Goal: Task Accomplishment & Management: Use online tool/utility

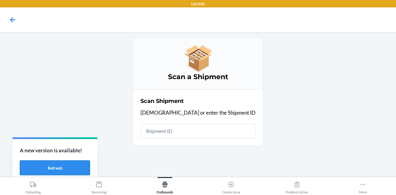
click at [66, 174] on button "Refresh" at bounding box center [55, 168] width 70 height 15
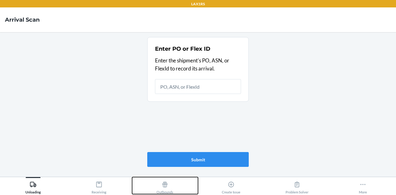
click at [161, 187] on div "Outbounds" at bounding box center [165, 186] width 17 height 15
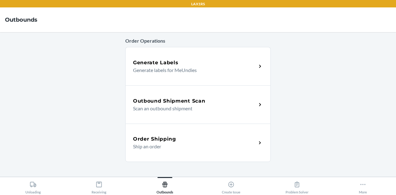
click at [173, 116] on div "Outbound Shipment Scan Scan an outbound shipment" at bounding box center [198, 104] width 146 height 38
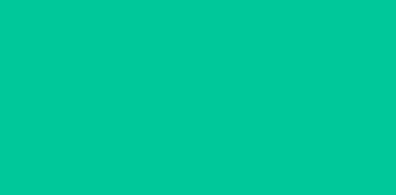
type input "[DATE]"
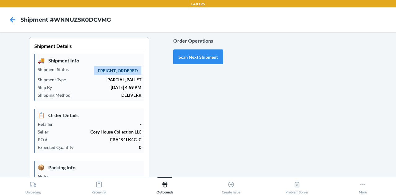
click at [120, 141] on p "FBA191LK4GJC" at bounding box center [96, 140] width 89 height 7
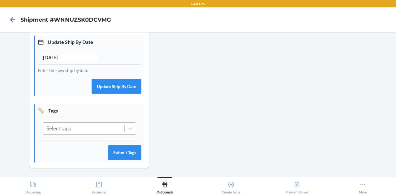
click at [91, 127] on div "Select tags" at bounding box center [83, 129] width 81 height 12
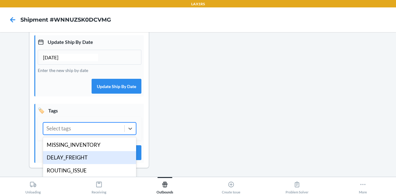
click at [86, 153] on div "DELAY_FREIGHT" at bounding box center [89, 157] width 93 height 13
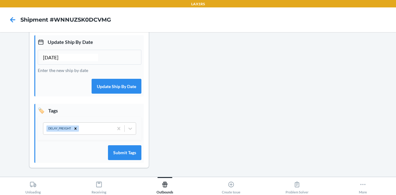
click at [127, 144] on div "🏷️ Tags DELAY_FREIGHT Submit Tags" at bounding box center [89, 133] width 110 height 59
click at [125, 151] on button "Submit Tags" at bounding box center [124, 153] width 33 height 15
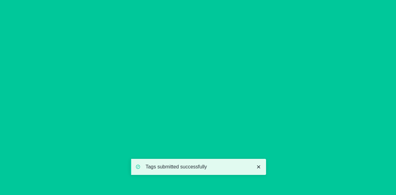
scroll to position [0, 0]
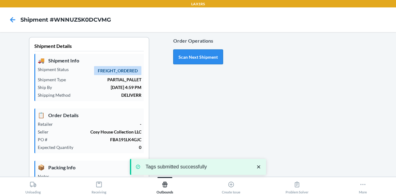
click at [197, 56] on button "Scan Next Shipment" at bounding box center [198, 57] width 50 height 15
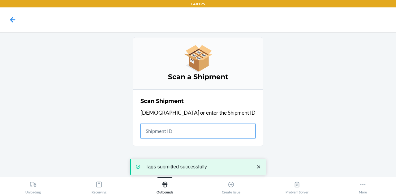
click at [196, 134] on input "text" at bounding box center [198, 131] width 115 height 15
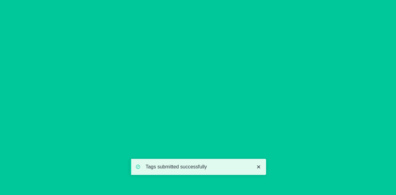
type input "[DATE]"
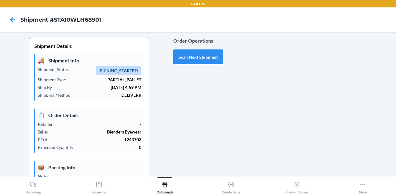
scroll to position [170, 0]
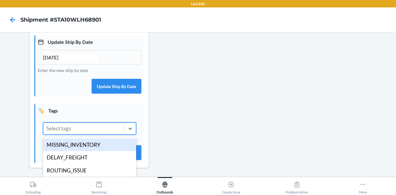
click at [86, 130] on div "Select tags" at bounding box center [83, 129] width 81 height 12
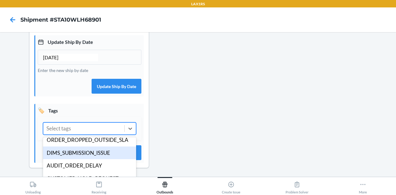
scroll to position [120, 0]
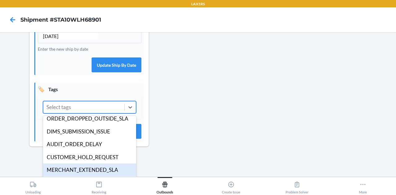
click at [102, 169] on div "MERCHANT_EXTENDED_SLA" at bounding box center [89, 170] width 93 height 13
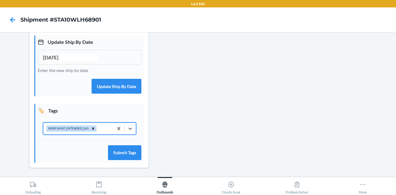
click at [102, 130] on div "option MERCHANT_EXTENDED_SLA, selected. 0 results available. Select is focused …" at bounding box center [89, 129] width 93 height 12
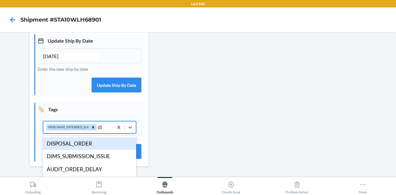
scroll to position [170, 0]
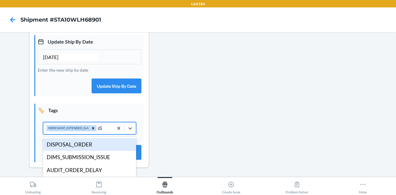
type input "dim"
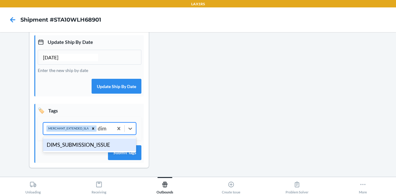
click at [92, 144] on div "DIMS_SUBMISSION_ISSUE" at bounding box center [89, 145] width 93 height 13
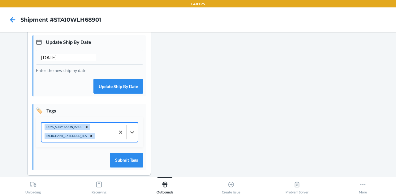
scroll to position [178, 0]
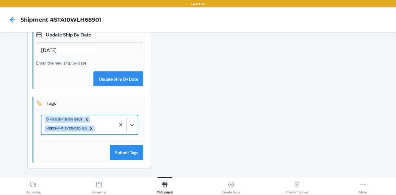
click at [125, 160] on div "🏷️ Tags option DIMS_SUBMISSION_ISSUE, selected. 0 results available. Select is …" at bounding box center [89, 130] width 113 height 67
click at [126, 150] on button "Submit Tags" at bounding box center [126, 153] width 33 height 15
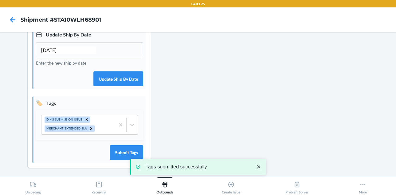
scroll to position [0, 0]
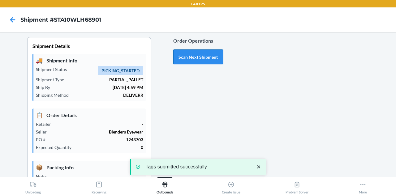
click at [193, 62] on button "Scan Next Shipment" at bounding box center [198, 57] width 50 height 15
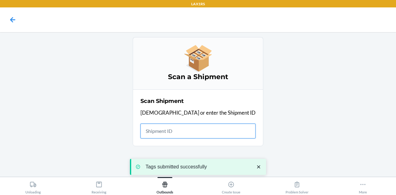
click at [202, 135] on input "text" at bounding box center [198, 131] width 115 height 15
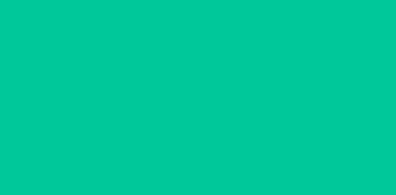
type input "[DATE]"
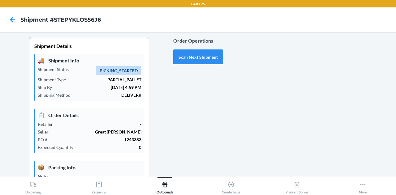
scroll to position [170, 0]
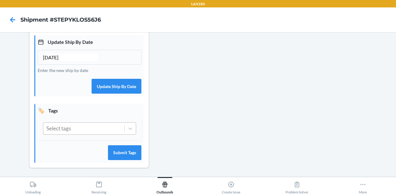
click at [95, 128] on div "Select tags" at bounding box center [83, 129] width 81 height 12
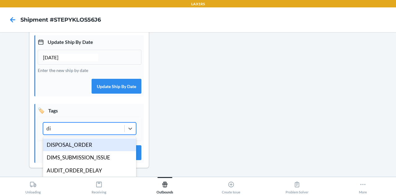
type input "dim"
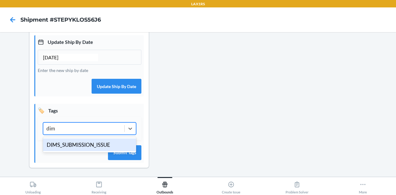
click at [101, 143] on div "DIMS_SUBMISSION_ISSUE" at bounding box center [89, 145] width 93 height 13
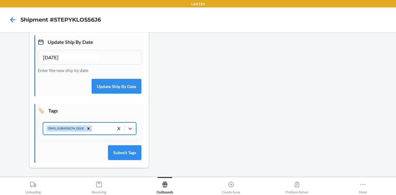
click at [97, 127] on div "DIMS_SUBMISSION_ISSUE" at bounding box center [78, 129] width 70 height 12
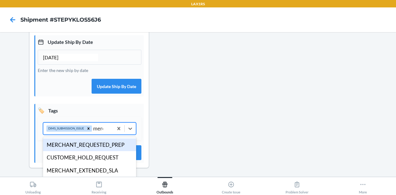
type input "merch"
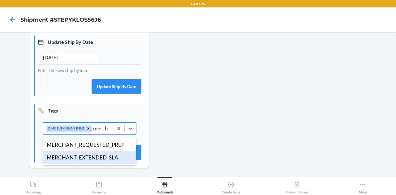
click at [86, 158] on div "MERCHANT_EXTENDED_SLA" at bounding box center [89, 157] width 93 height 13
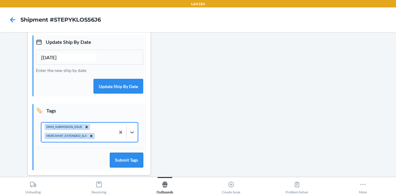
click at [115, 160] on button "Submit Tags" at bounding box center [126, 160] width 33 height 15
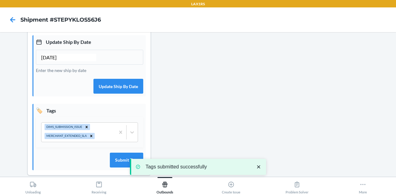
scroll to position [0, 0]
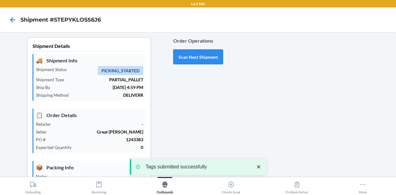
click at [201, 53] on button "Scan Next Shipment" at bounding box center [198, 57] width 50 height 15
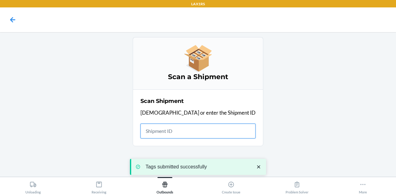
click at [194, 133] on input "text" at bounding box center [198, 131] width 115 height 15
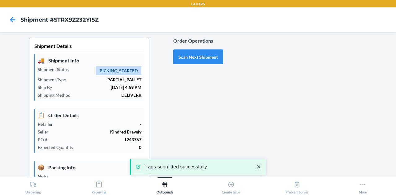
type input "[DATE]"
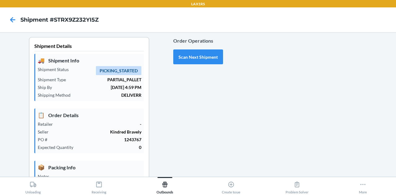
scroll to position [170, 0]
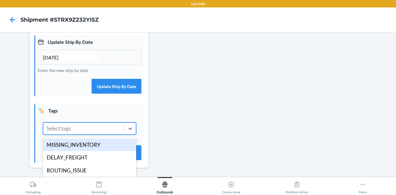
click at [89, 128] on div "Select tags" at bounding box center [83, 129] width 81 height 12
type input "dim"
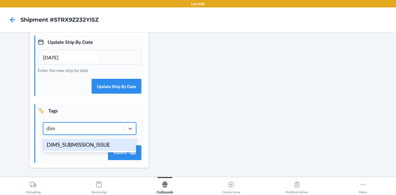
click at [86, 150] on div "DIMS_SUBMISSION_ISSUE" at bounding box center [89, 145] width 93 height 13
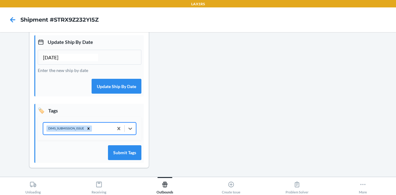
click at [99, 125] on div "DIMS_SUBMISSION_ISSUE" at bounding box center [78, 129] width 70 height 12
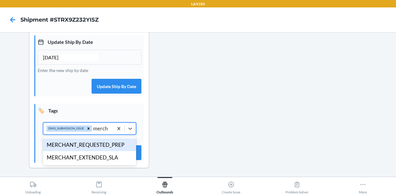
type input "mercha"
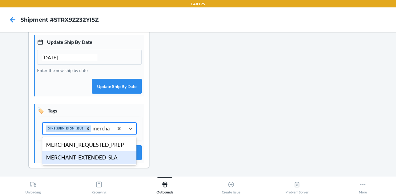
click at [81, 156] on div "MERCHANT_EXTENDED_SLA" at bounding box center [89, 157] width 94 height 13
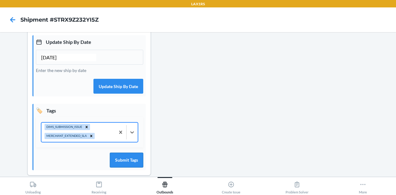
click at [112, 155] on button "Submit Tags" at bounding box center [126, 160] width 33 height 15
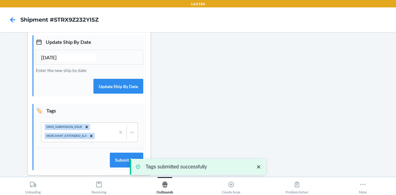
scroll to position [0, 0]
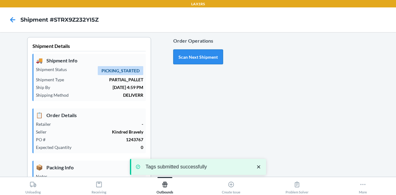
click at [193, 54] on button "Scan Next Shipment" at bounding box center [198, 57] width 50 height 15
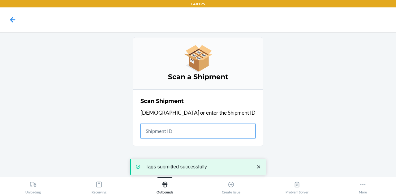
click at [188, 130] on input "text" at bounding box center [198, 131] width 115 height 15
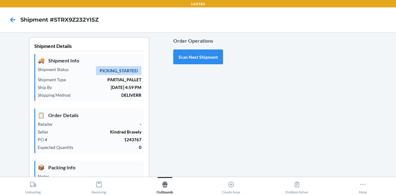
type input "[DATE]"
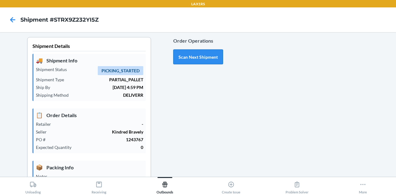
click at [200, 59] on button "Scan Next Shipment" at bounding box center [198, 57] width 50 height 15
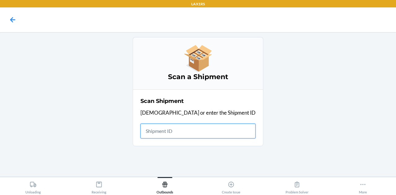
click at [204, 131] on input "text" at bounding box center [198, 131] width 115 height 15
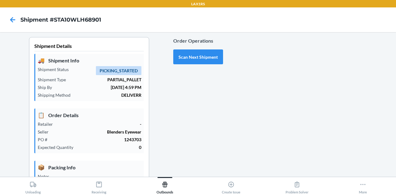
type input "[DATE]"
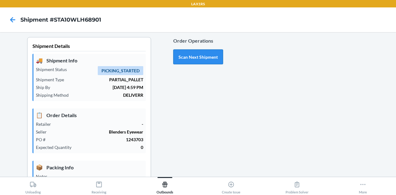
click at [198, 55] on button "Scan Next Shipment" at bounding box center [198, 57] width 50 height 15
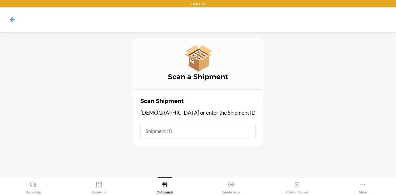
click at [189, 135] on input "text" at bounding box center [198, 131] width 115 height 15
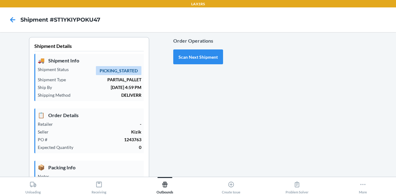
scroll to position [165, 0]
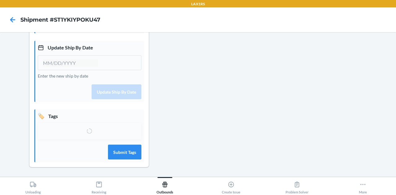
type input "[DATE]"
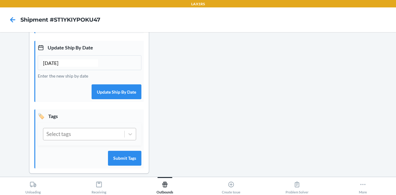
click at [84, 132] on div "Select tags" at bounding box center [83, 134] width 81 height 12
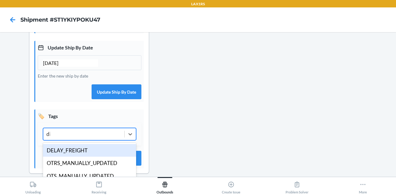
type input "dim"
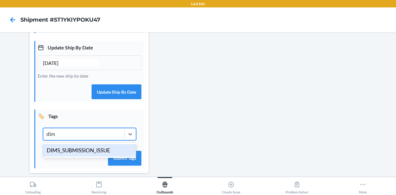
click at [84, 146] on div "DIMS_SUBMISSION_ISSUE" at bounding box center [89, 150] width 93 height 13
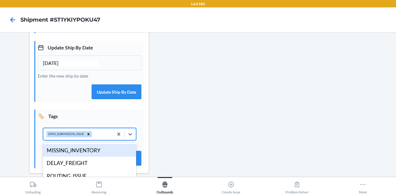
click at [93, 136] on div "DIMS_SUBMISSION_ISSUE" at bounding box center [78, 134] width 70 height 12
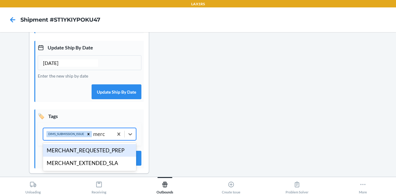
type input "merch"
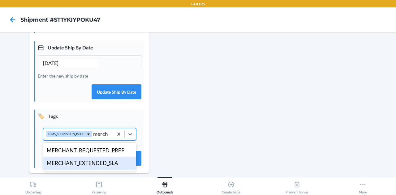
click at [88, 165] on div "MERCHANT_EXTENDED_SLA" at bounding box center [89, 163] width 93 height 13
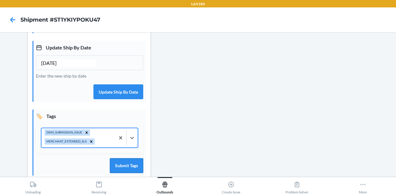
click at [132, 168] on button "Submit Tags" at bounding box center [126, 166] width 33 height 15
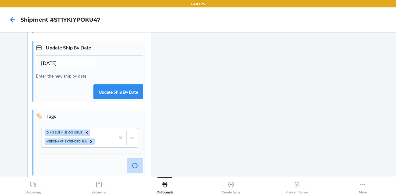
scroll to position [0, 0]
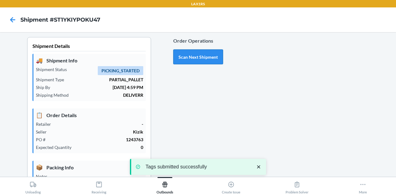
click at [194, 56] on button "Scan Next Shipment" at bounding box center [198, 57] width 50 height 15
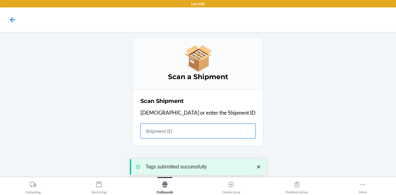
click at [196, 133] on input "text" at bounding box center [198, 131] width 115 height 15
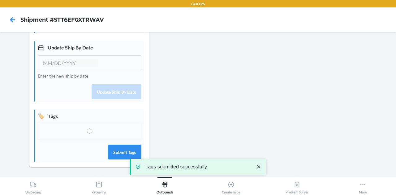
type input "[DATE]"
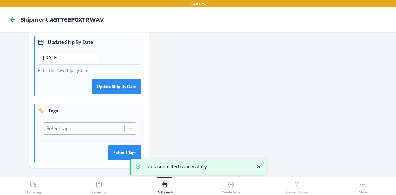
click at [82, 127] on div "Select tags" at bounding box center [83, 129] width 81 height 12
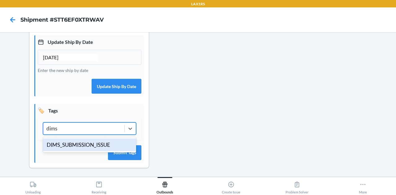
type input "dims"
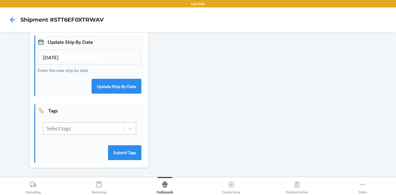
drag, startPoint x: 88, startPoint y: 151, endPoint x: 71, endPoint y: 127, distance: 29.2
click at [71, 127] on div "Select tags" at bounding box center [83, 129] width 81 height 12
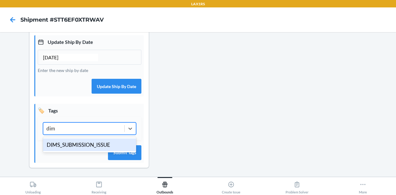
type input "dims"
click at [71, 142] on div "DIMS_SUBMISSION_ISSUE" at bounding box center [89, 145] width 93 height 13
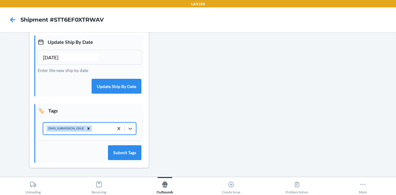
click at [102, 130] on div "DIMS_SUBMISSION_ISSUE" at bounding box center [78, 129] width 70 height 12
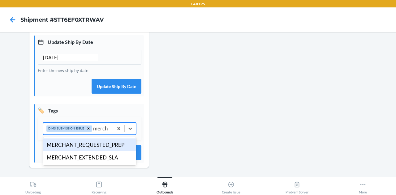
type input "mercha"
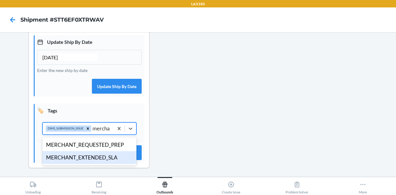
click at [93, 160] on div "MERCHANT_EXTENDED_SLA" at bounding box center [89, 157] width 94 height 13
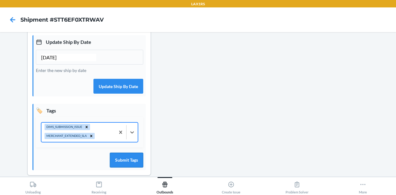
click at [126, 163] on button "Submit Tags" at bounding box center [126, 160] width 33 height 15
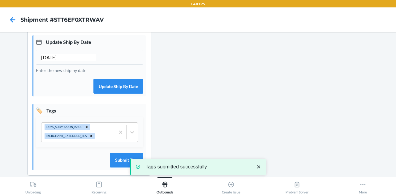
scroll to position [0, 0]
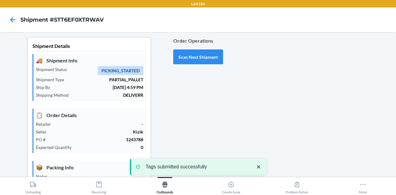
click at [191, 49] on div "Order Operations Scan Next Shipment" at bounding box center [198, 51] width 50 height 32
click at [192, 62] on button "Scan Next Shipment" at bounding box center [198, 57] width 50 height 15
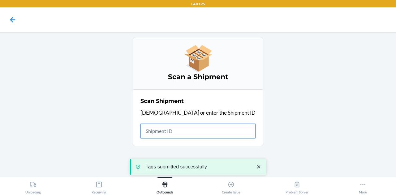
click at [200, 125] on input "text" at bounding box center [198, 131] width 115 height 15
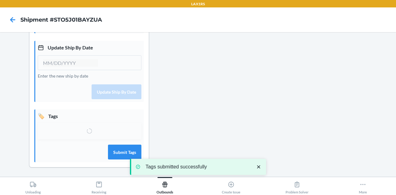
type input "[DATE]"
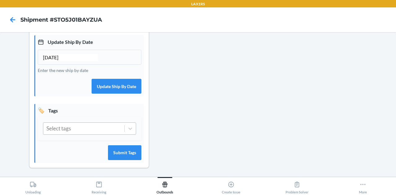
click at [83, 128] on div "Select tags" at bounding box center [83, 129] width 81 height 12
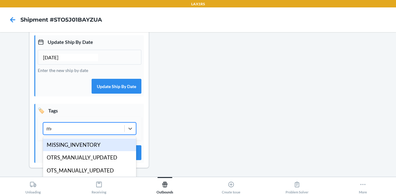
type input "mer"
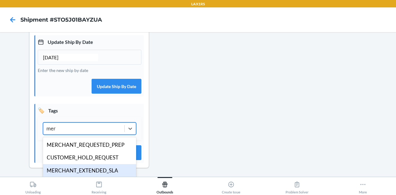
click at [91, 170] on div "MERCHANT_EXTENDED_SLA" at bounding box center [89, 170] width 93 height 13
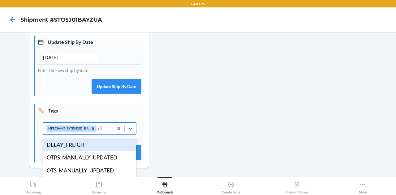
type input "dims"
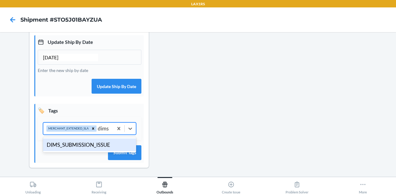
click at [95, 139] on div "DIMS_SUBMISSION_ISSUE" at bounding box center [89, 145] width 93 height 13
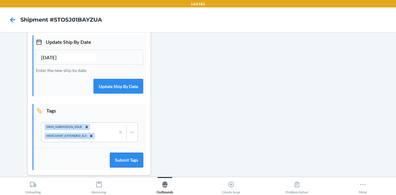
click at [122, 163] on button "Submit Tags" at bounding box center [126, 160] width 33 height 15
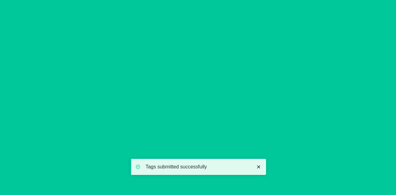
scroll to position [0, 0]
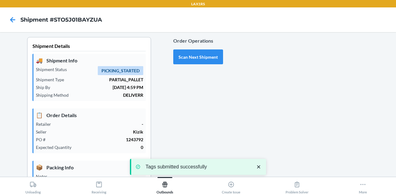
click at [186, 67] on div "Order Operations Scan Next Shipment" at bounding box center [198, 196] width 50 height 319
click at [186, 60] on button "Scan Next Shipment" at bounding box center [198, 57] width 50 height 15
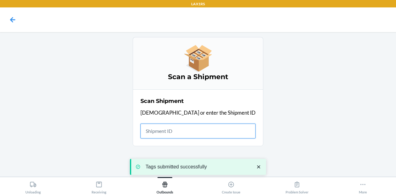
click at [188, 129] on input "text" at bounding box center [198, 131] width 115 height 15
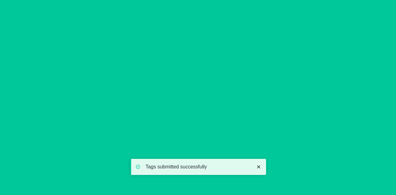
type input "[DATE]"
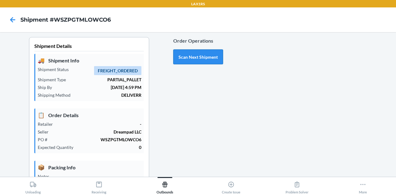
click at [205, 53] on button "Scan Next Shipment" at bounding box center [198, 57] width 50 height 15
